Goal: Task Accomplishment & Management: Use online tool/utility

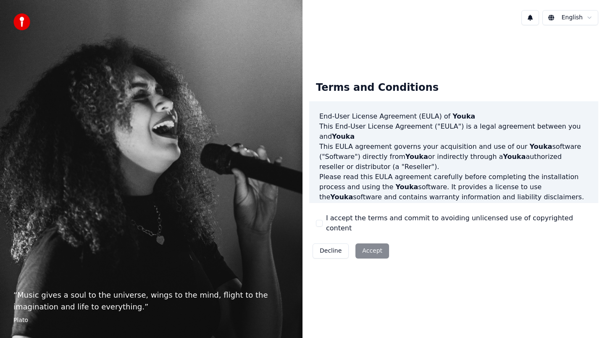
click at [361, 245] on div "Decline Accept" at bounding box center [350, 251] width 83 height 22
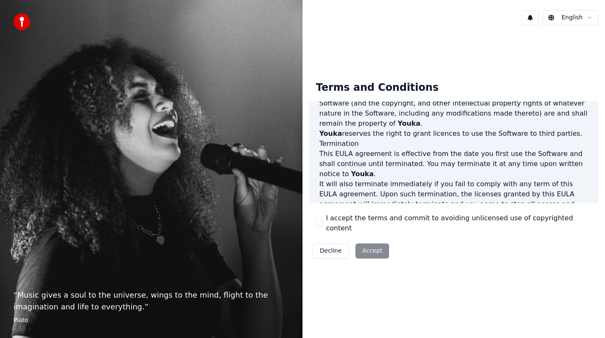
scroll to position [533, 0]
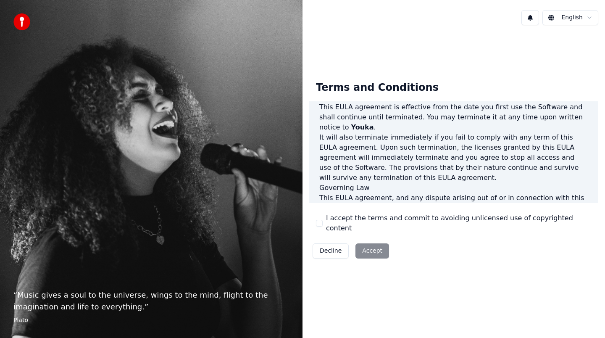
click at [374, 248] on div "Decline Accept" at bounding box center [350, 251] width 83 height 22
click at [396, 222] on label "I accept the terms and commit to avoiding unlicensed use of copyrighted content" at bounding box center [458, 223] width 265 height 20
click at [322, 222] on button "I accept the terms and commit to avoiding unlicensed use of copyrighted content" at bounding box center [319, 223] width 7 height 7
click at [363, 244] on button "Accept" at bounding box center [372, 250] width 34 height 15
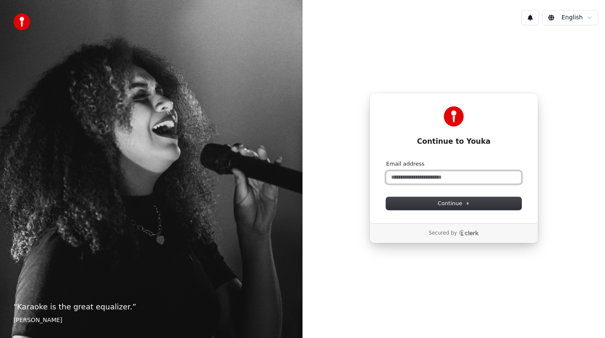
click at [429, 180] on input "Email address" at bounding box center [453, 177] width 135 height 13
click at [412, 202] on button "Continue" at bounding box center [453, 203] width 135 height 13
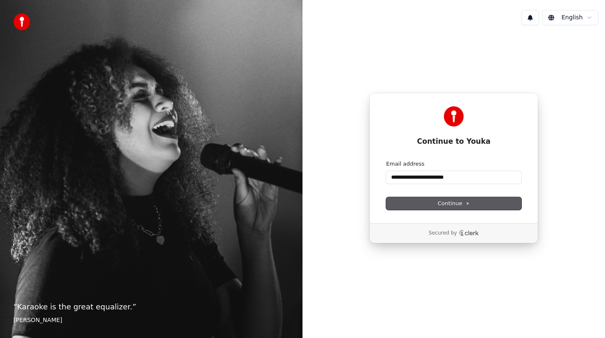
type input "**********"
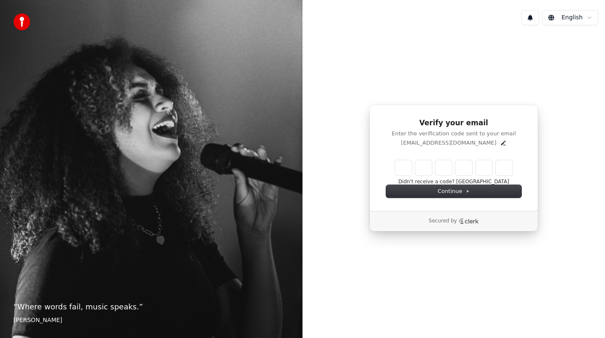
click at [440, 166] on input "Enter verification code" at bounding box center [454, 167] width 118 height 15
type input "******"
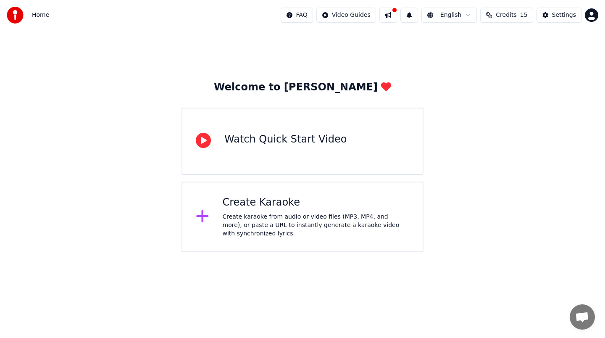
click at [272, 229] on div "Create karaoke from audio or video files (MP3, MP4, and more), or paste a URL t…" at bounding box center [316, 224] width 187 height 25
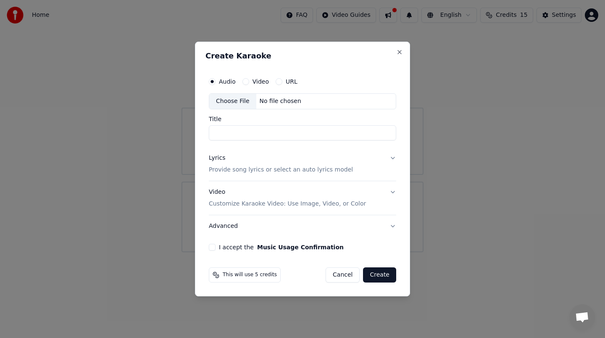
click at [288, 81] on label "URL" at bounding box center [292, 82] width 12 height 6
click at [282, 81] on button "URL" at bounding box center [278, 81] width 7 height 7
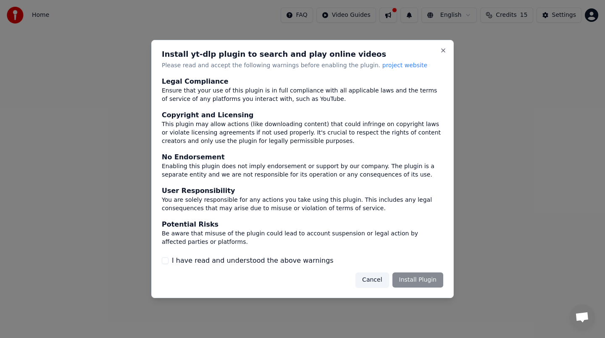
click at [427, 278] on div "Cancel Install Plugin" at bounding box center [399, 279] width 88 height 15
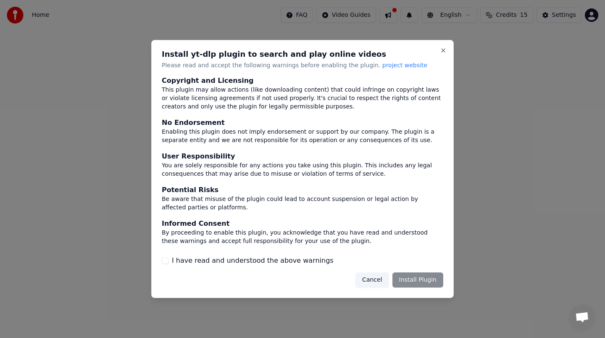
click at [300, 263] on label "I have read and understood the above warnings" at bounding box center [253, 260] width 162 height 10
click at [168, 263] on button "I have read and understood the above warnings" at bounding box center [165, 260] width 7 height 7
click at [419, 280] on button "Install Plugin" at bounding box center [417, 279] width 51 height 15
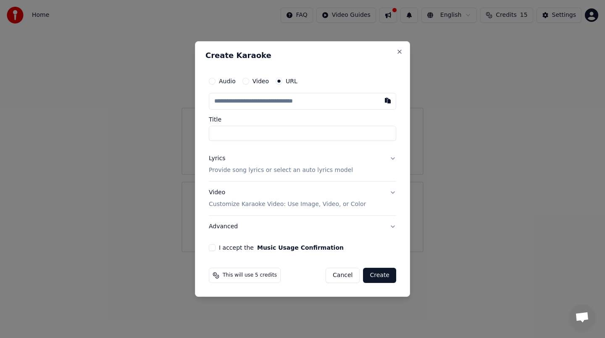
click at [256, 103] on input "text" at bounding box center [302, 101] width 187 height 17
paste input "**********"
type input "**********"
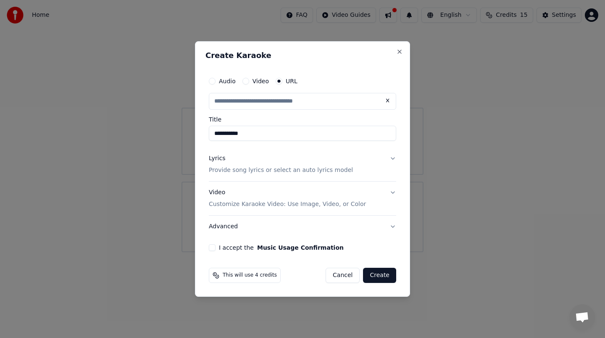
click at [391, 159] on button "Lyrics Provide song lyrics or select an auto lyrics model" at bounding box center [302, 164] width 187 height 34
type input "**********"
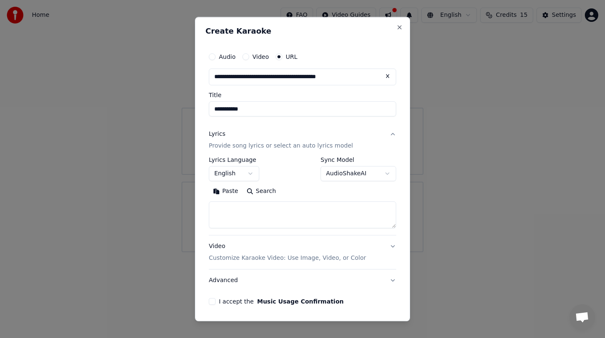
click at [226, 173] on button "English" at bounding box center [234, 173] width 50 height 15
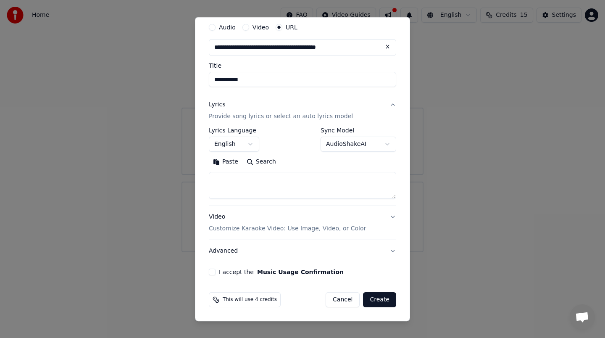
click at [378, 301] on button "Create" at bounding box center [379, 299] width 33 height 15
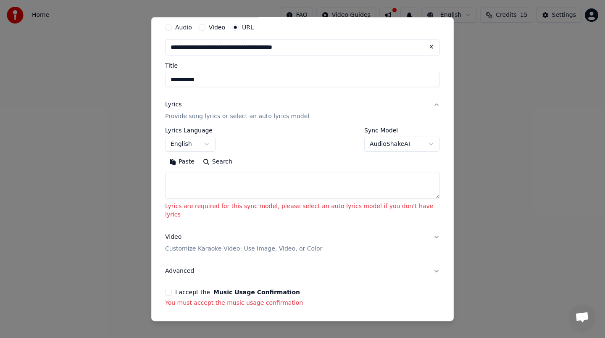
click at [252, 116] on p "Provide song lyrics or select an auto lyrics model" at bounding box center [237, 116] width 144 height 8
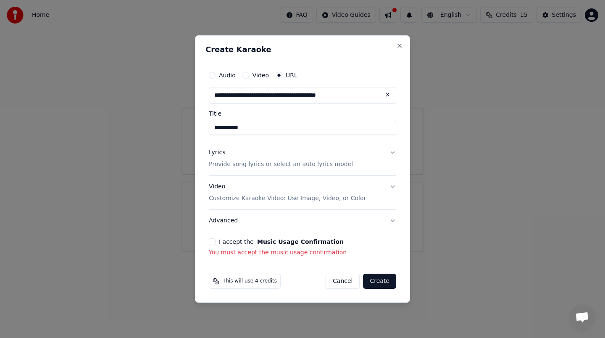
click at [228, 163] on p "Provide song lyrics or select an auto lyrics model" at bounding box center [281, 164] width 144 height 8
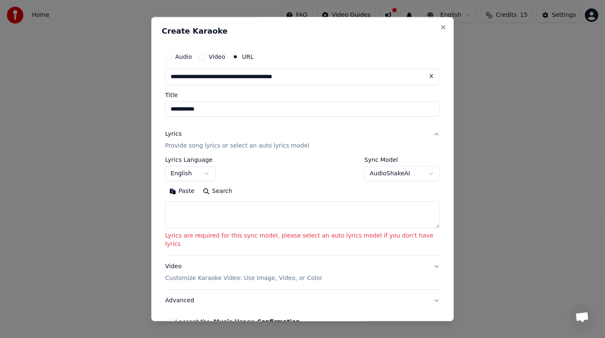
click at [212, 149] on p "Provide song lyrics or select an auto lyrics model" at bounding box center [237, 145] width 144 height 8
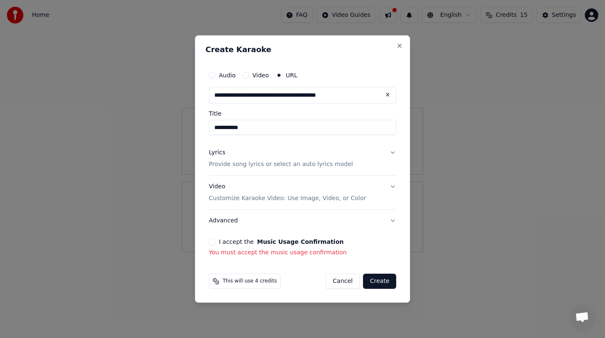
click at [242, 239] on label "I accept the Music Usage Confirmation" at bounding box center [281, 241] width 125 height 6
click at [215, 239] on button "I accept the Music Usage Confirmation" at bounding box center [212, 241] width 7 height 7
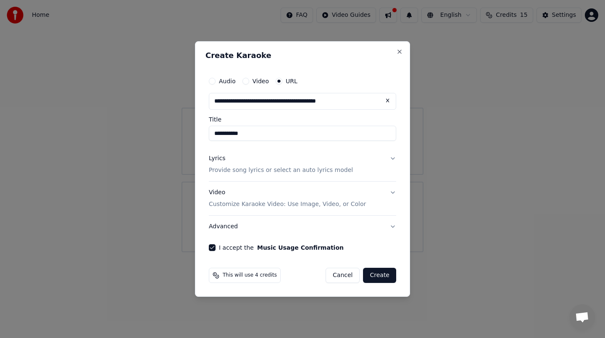
click at [225, 168] on p "Provide song lyrics or select an auto lyrics model" at bounding box center [281, 170] width 144 height 8
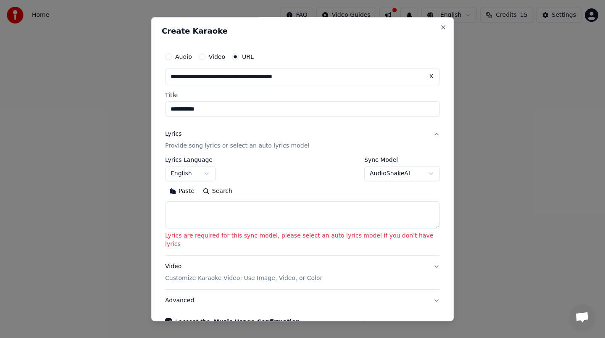
click at [181, 57] on label "Audio" at bounding box center [183, 57] width 17 height 6
click at [172, 57] on button "Audio" at bounding box center [168, 56] width 7 height 7
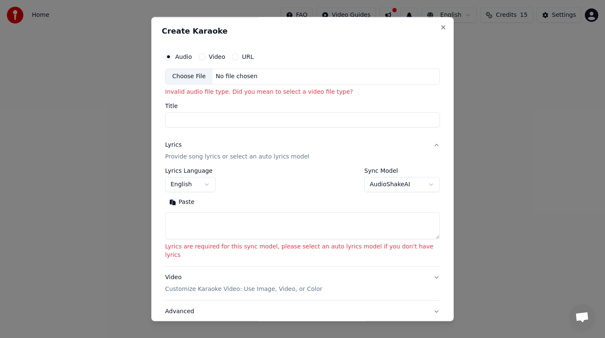
click at [217, 59] on label "Video" at bounding box center [217, 57] width 16 height 6
click at [205, 59] on button "Video" at bounding box center [202, 56] width 7 height 7
click at [248, 54] on label "URL" at bounding box center [248, 57] width 12 height 6
click at [238, 54] on button "URL" at bounding box center [235, 56] width 7 height 7
click at [237, 80] on input "text" at bounding box center [302, 76] width 275 height 17
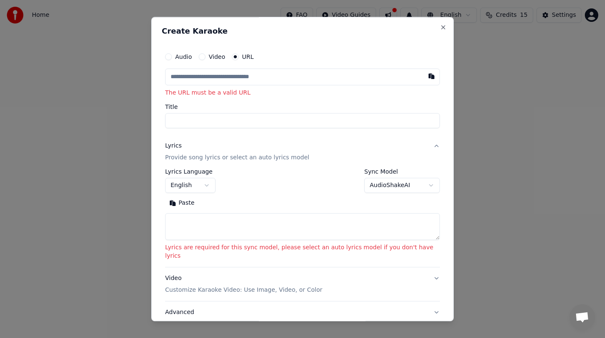
paste input "**********"
type input "**********"
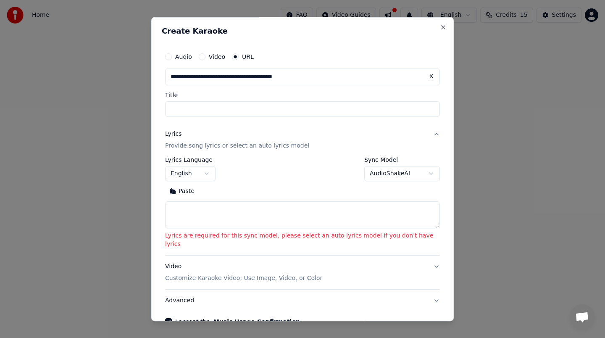
type input "**********"
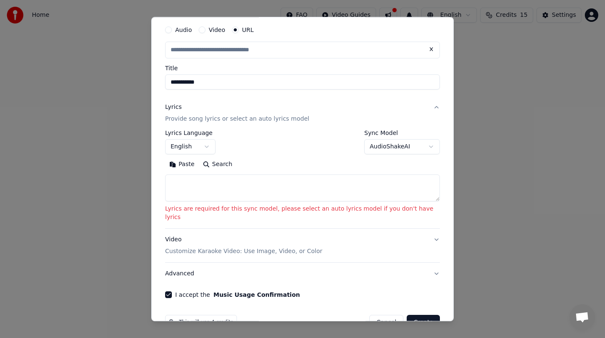
scroll to position [41, 0]
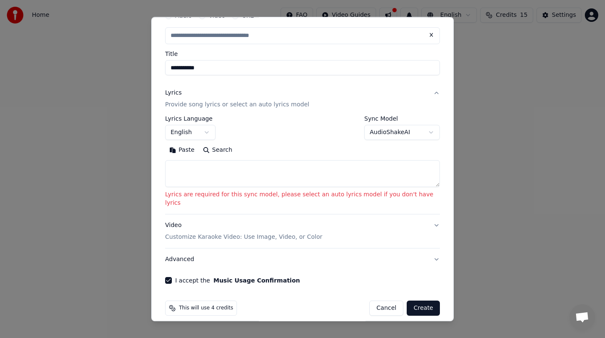
click at [418, 300] on button "Create" at bounding box center [422, 307] width 33 height 15
type input "**********"
click at [368, 118] on label "Sync Model" at bounding box center [402, 118] width 76 height 6
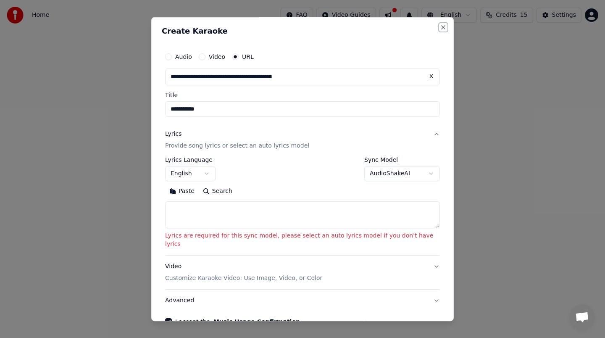
click at [440, 27] on button "Close" at bounding box center [443, 27] width 7 height 7
select select
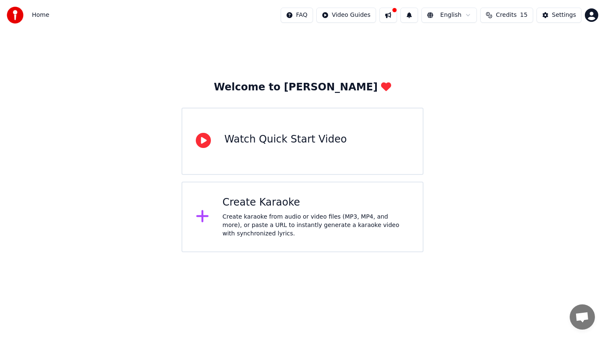
click at [350, 205] on div "Create Karaoke" at bounding box center [316, 202] width 187 height 13
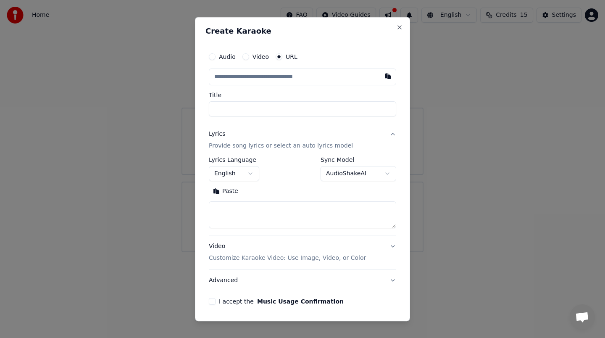
click at [297, 79] on input "text" at bounding box center [302, 76] width 187 height 17
